Goal: Navigation & Orientation: Find specific page/section

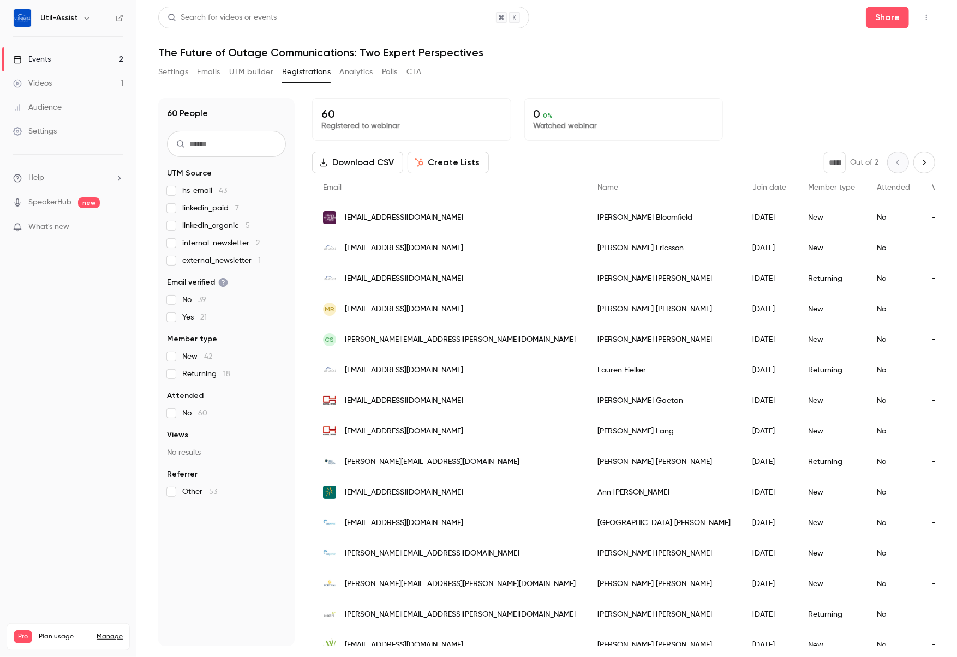
click at [72, 53] on link "Events 2" at bounding box center [68, 59] width 136 height 24
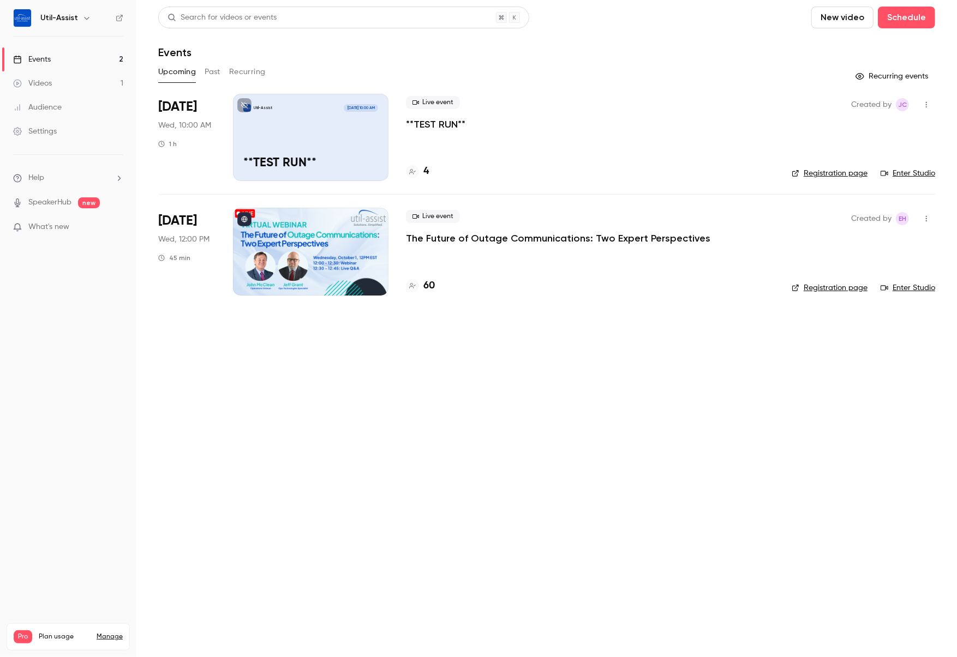
click at [214, 69] on button "Past" at bounding box center [213, 71] width 16 height 17
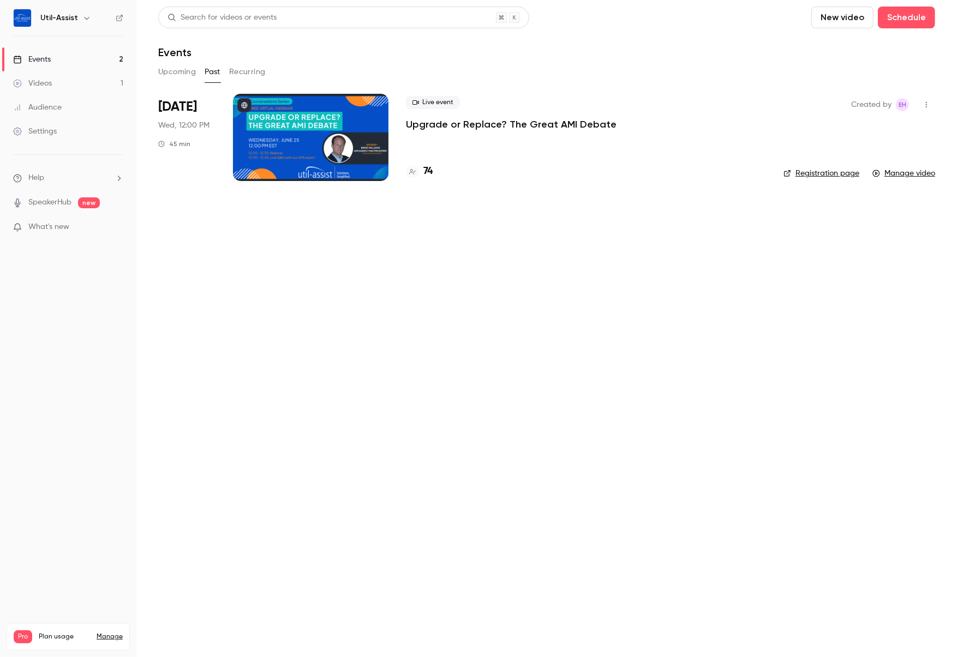
drag, startPoint x: 173, startPoint y: 69, endPoint x: 182, endPoint y: 71, distance: 9.4
click at [173, 69] on button "Upcoming" at bounding box center [177, 71] width 38 height 17
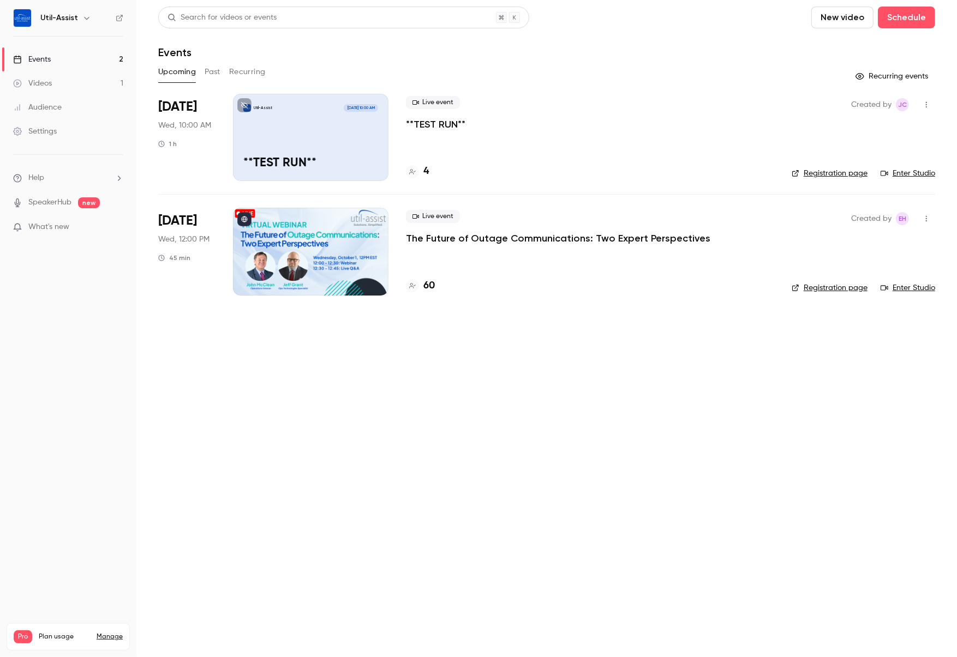
click at [923, 172] on link "Enter Studio" at bounding box center [908, 173] width 55 height 11
